Goal: Task Accomplishment & Management: Use online tool/utility

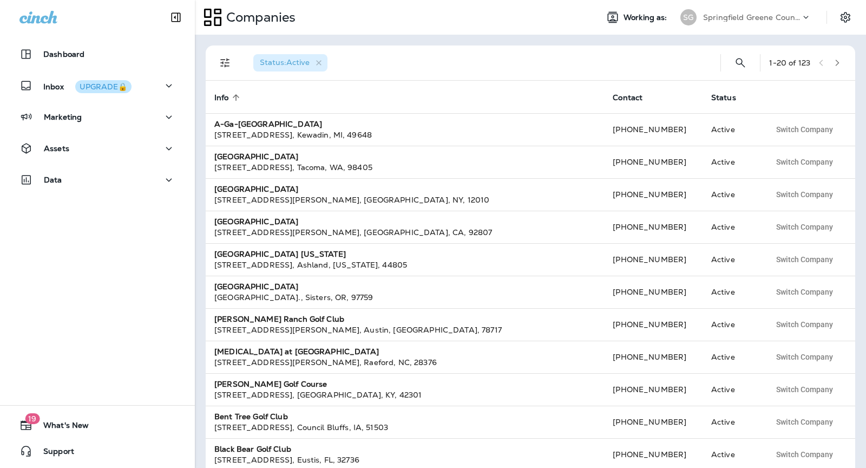
click at [788, 17] on p "Springfield Greene County Parks and Golf" at bounding box center [751, 17] width 97 height 9
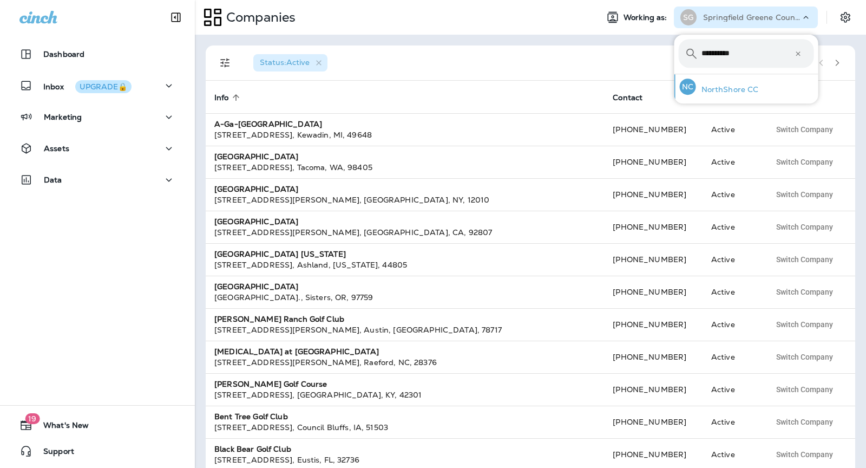
type input "**********"
click at [710, 82] on div "NC NorthShore CC" at bounding box center [720, 86] width 88 height 25
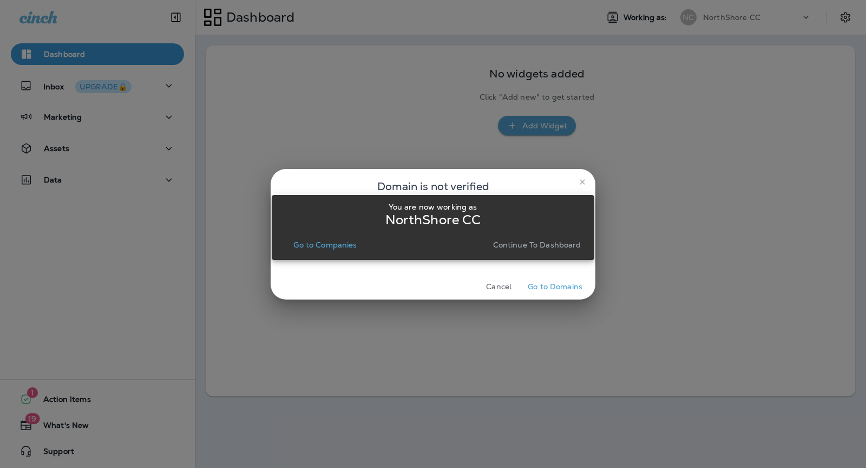
click at [552, 244] on p "Continue to Dashboard" at bounding box center [537, 244] width 88 height 9
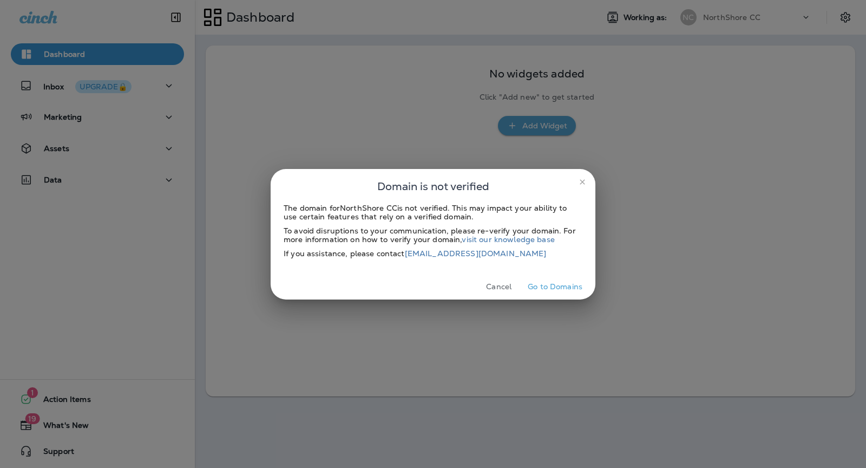
click at [550, 285] on button "Go to Domains" at bounding box center [555, 286] width 63 height 17
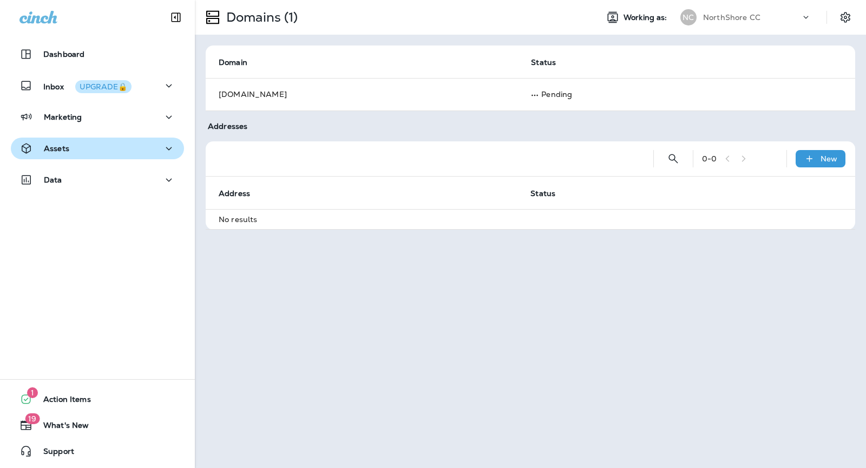
click at [104, 145] on div "Assets" at bounding box center [97, 149] width 156 height 14
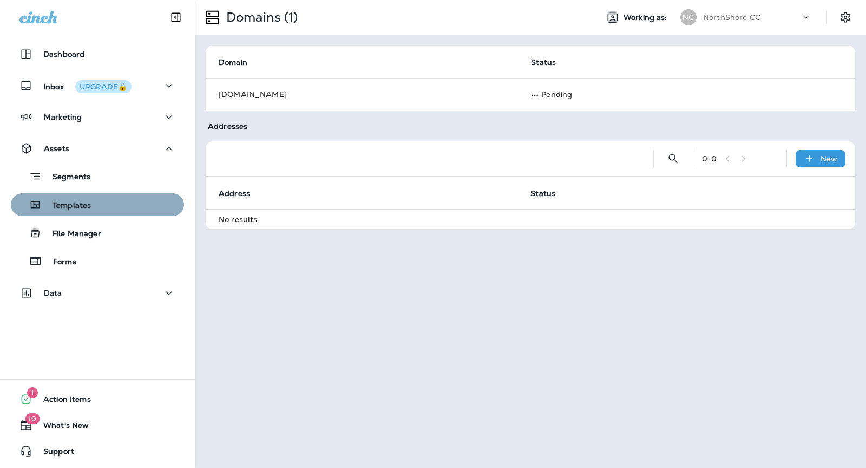
click at [95, 201] on div "Templates" at bounding box center [97, 205] width 165 height 16
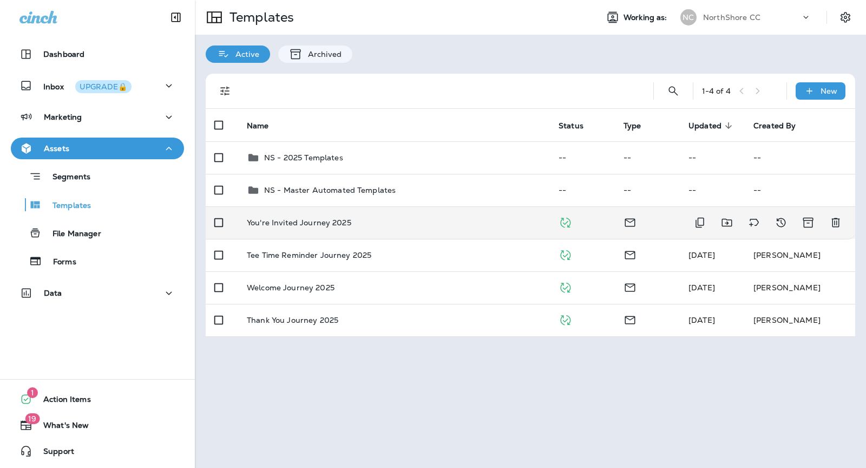
click at [435, 219] on div "You're Invited Journey 2025" at bounding box center [394, 222] width 295 height 9
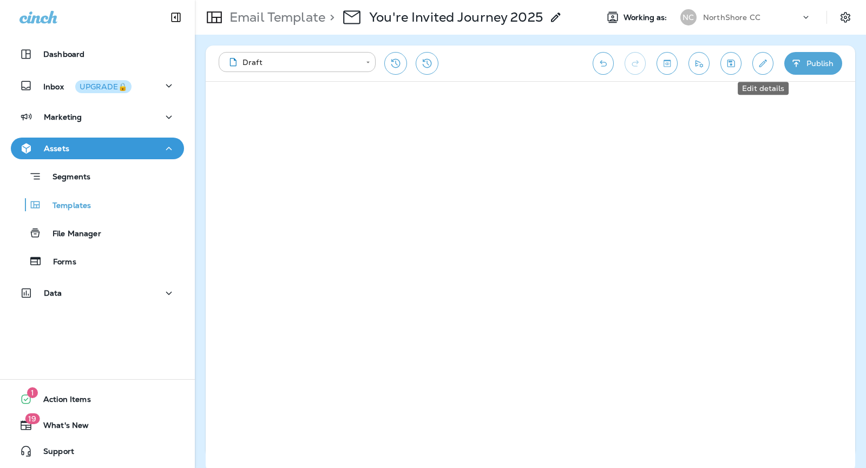
click at [759, 63] on icon "Edit details" at bounding box center [762, 63] width 11 height 11
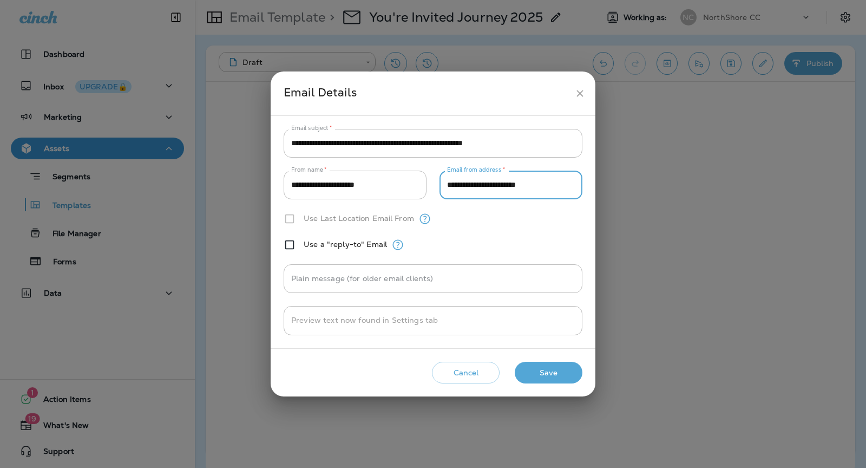
click at [555, 186] on input "**********" at bounding box center [511, 185] width 143 height 29
click at [554, 375] on button "Save" at bounding box center [549, 373] width 68 height 22
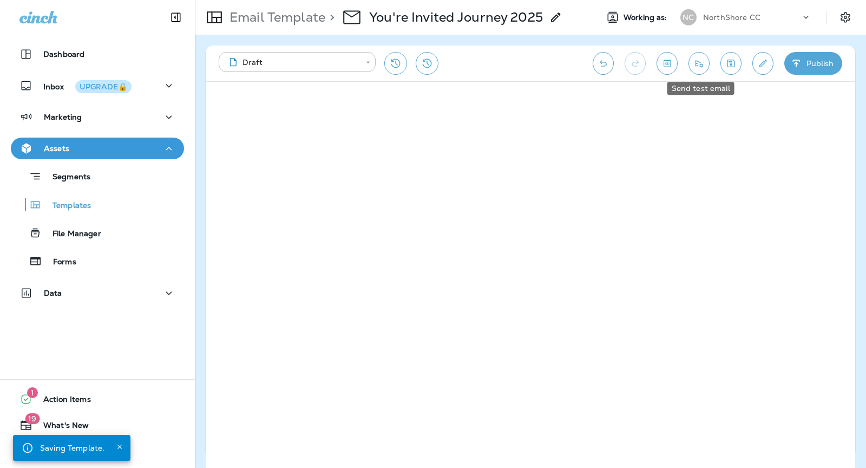
click at [690, 66] on button "Send test email" at bounding box center [699, 63] width 21 height 23
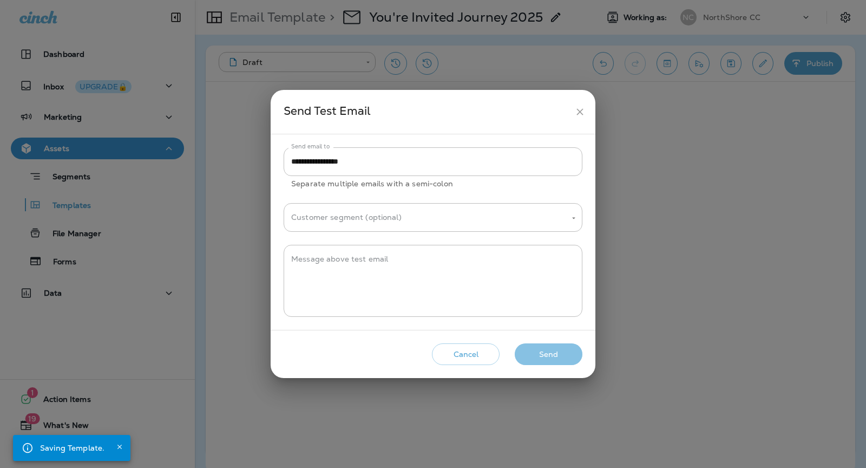
click at [550, 364] on button "Send" at bounding box center [549, 354] width 68 height 22
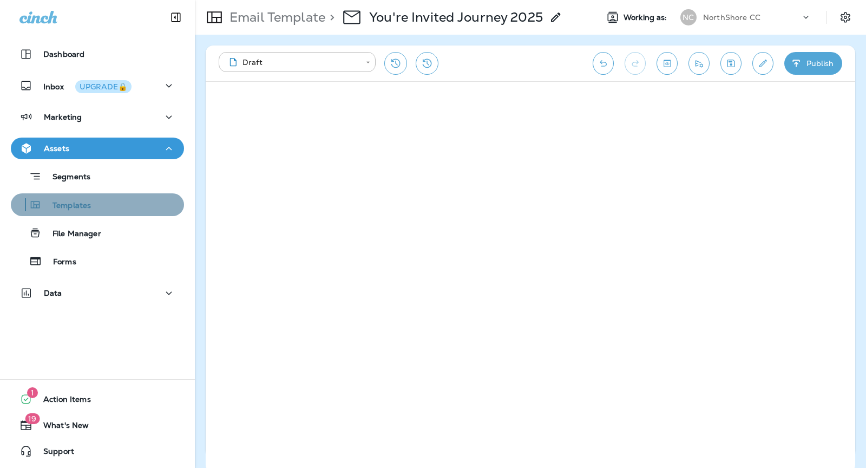
click at [89, 207] on p "Templates" at bounding box center [66, 206] width 49 height 10
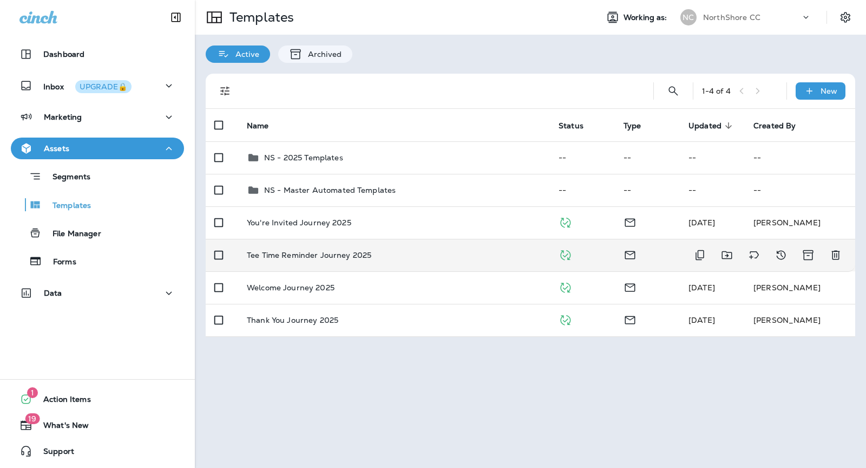
click at [473, 259] on td "Tee Time Reminder Journey 2025" at bounding box center [394, 255] width 312 height 32
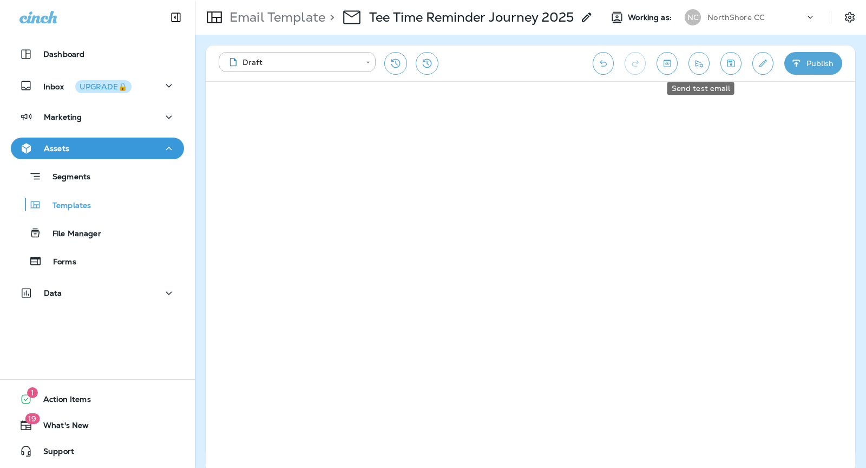
click at [703, 64] on icon "Send test email" at bounding box center [699, 63] width 11 height 11
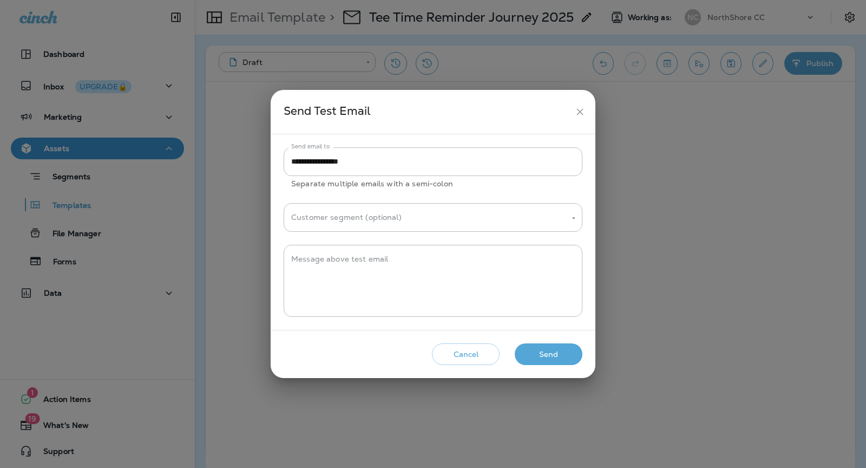
click at [571, 350] on button "Send" at bounding box center [549, 354] width 68 height 22
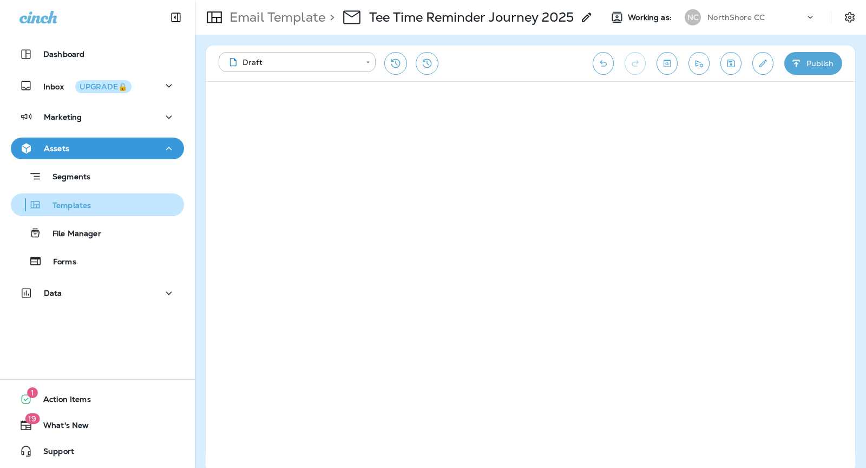
click at [93, 198] on div "Templates" at bounding box center [97, 205] width 165 height 16
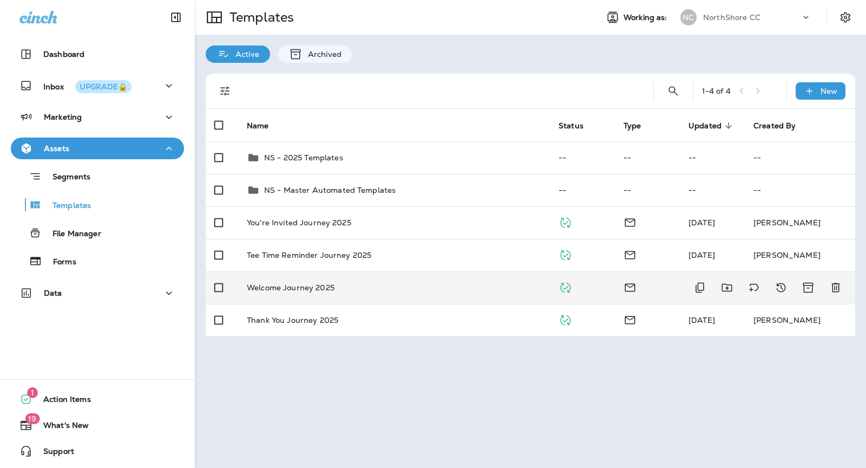
click at [452, 284] on div "Welcome Journey 2025" at bounding box center [394, 287] width 295 height 9
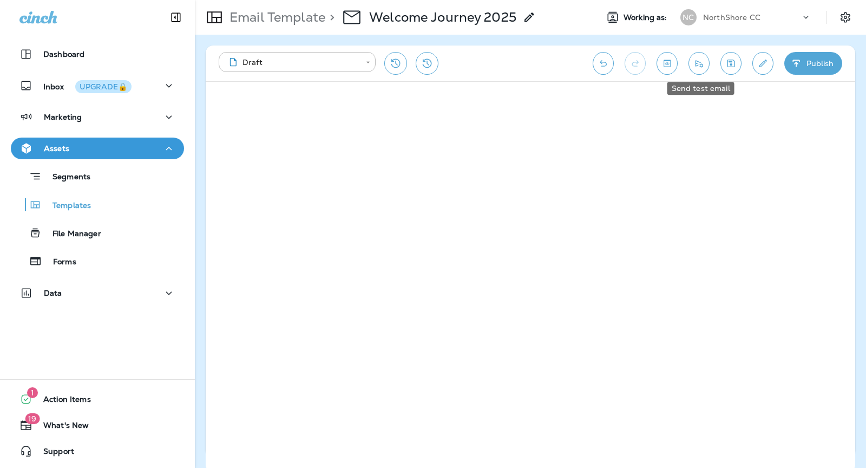
click at [703, 61] on icon "Send test email" at bounding box center [699, 63] width 11 height 11
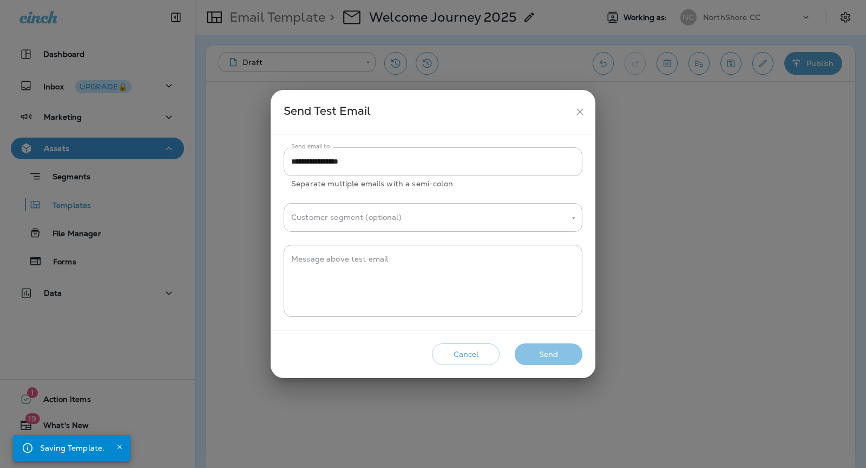
click at [569, 349] on button "Send" at bounding box center [549, 354] width 68 height 22
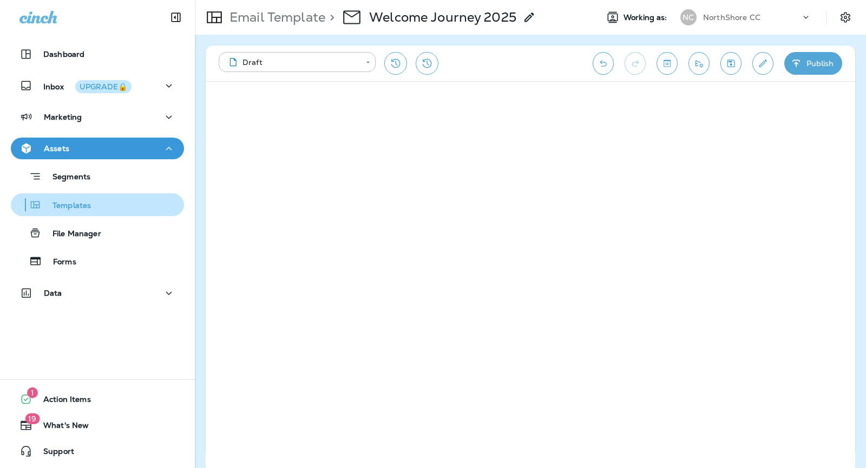
click at [103, 206] on div "Templates" at bounding box center [97, 205] width 165 height 16
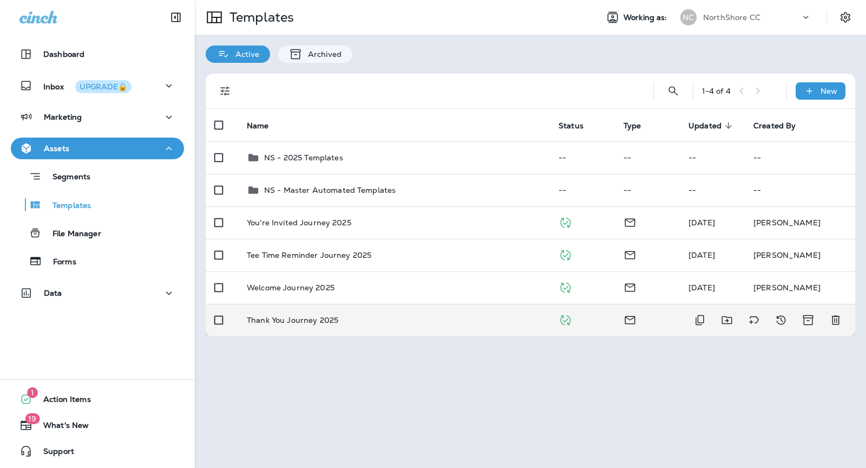
click at [374, 316] on div "Thank You Journey 2025" at bounding box center [394, 320] width 295 height 9
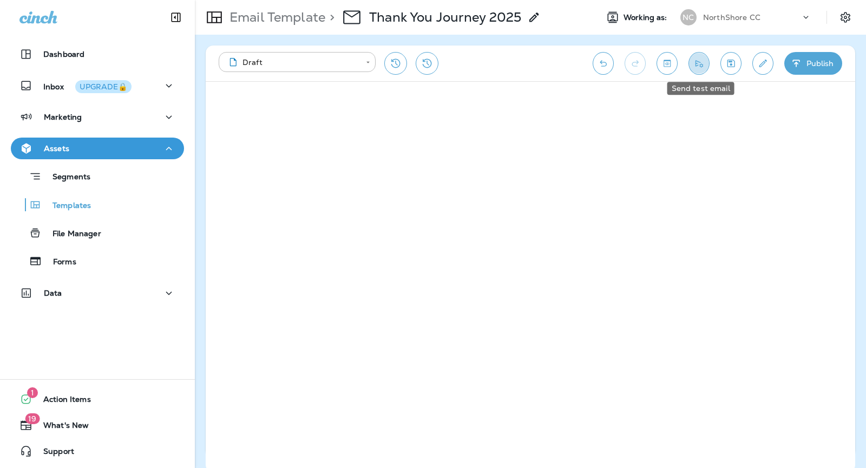
click at [702, 61] on icon "Send test email" at bounding box center [699, 63] width 11 height 11
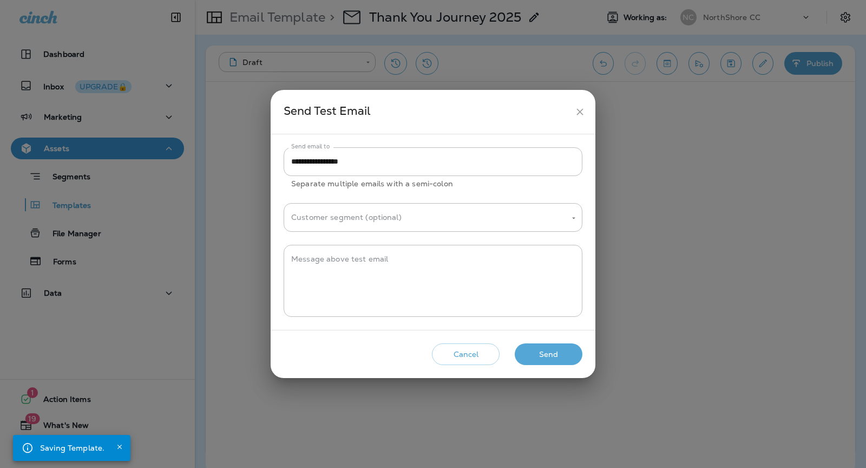
click at [559, 358] on button "Send" at bounding box center [549, 354] width 68 height 22
